Goal: Information Seeking & Learning: Learn about a topic

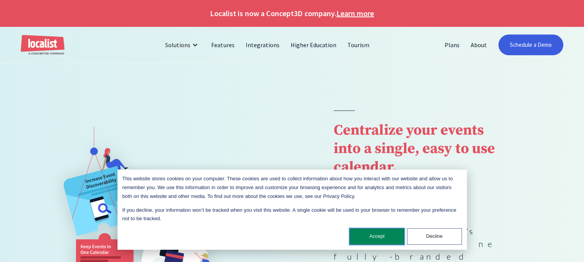
click at [367, 233] on button "Accept" at bounding box center [376, 236] width 55 height 17
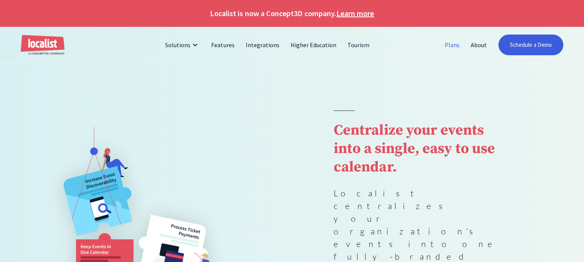
click at [450, 44] on link "Plans" at bounding box center [452, 45] width 26 height 18
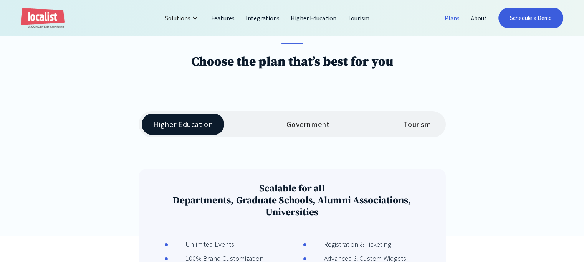
scroll to position [115, 0]
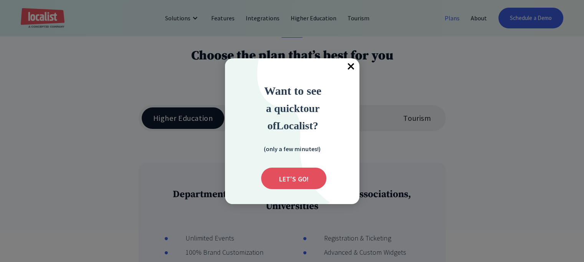
click at [348, 64] on span "×" at bounding box center [350, 66] width 17 height 17
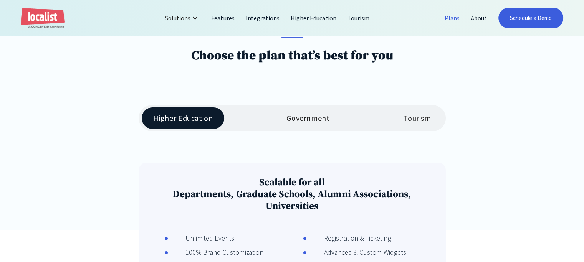
click at [416, 118] on div "Tourism" at bounding box center [417, 118] width 28 height 9
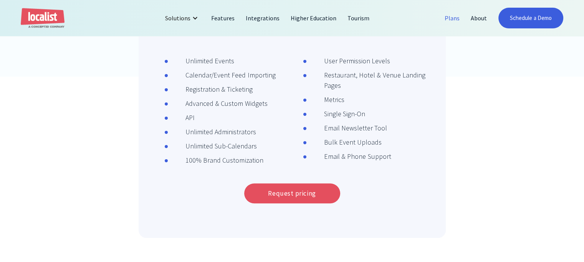
scroll to position [241, 0]
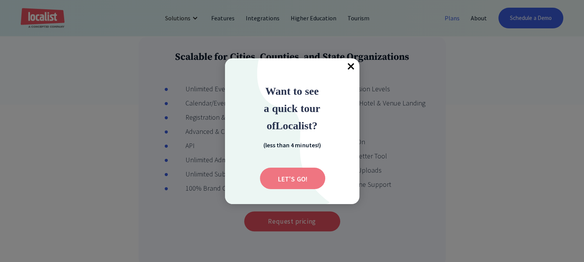
click at [286, 176] on input "Submit" at bounding box center [292, 178] width 65 height 21
